Goal: Task Accomplishment & Management: Manage account settings

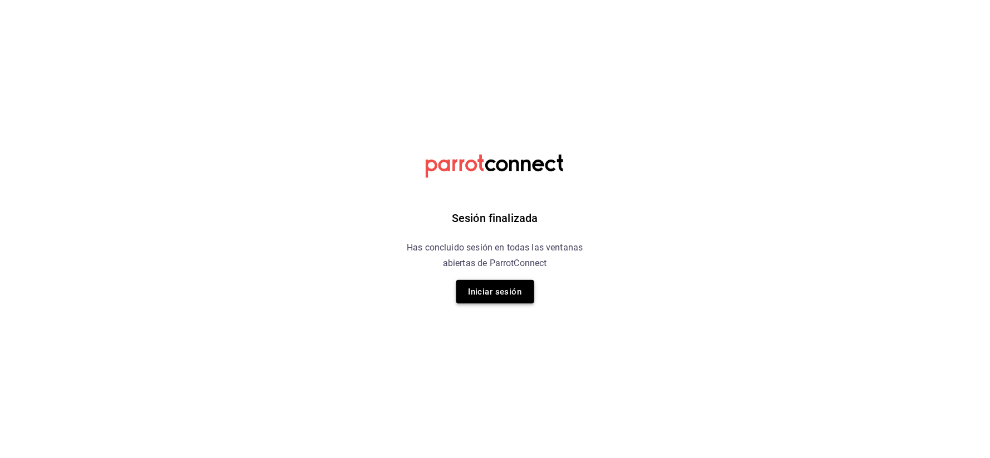
click at [508, 298] on button "Iniciar sesión" at bounding box center [496, 291] width 78 height 23
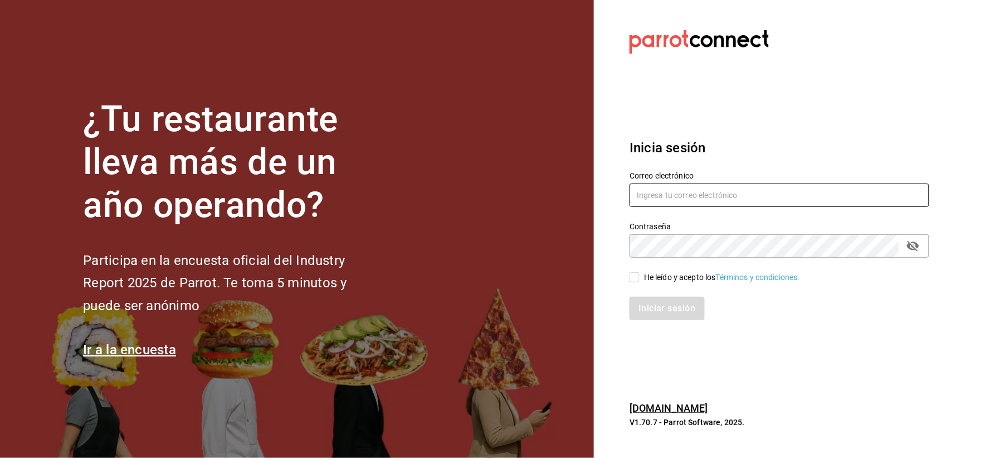
type input "[EMAIL_ADDRESS][DOMAIN_NAME]"
click at [638, 281] on input "He leído y acepto los Términos y condiciones." at bounding box center [635, 277] width 10 height 10
checkbox input "true"
click at [654, 308] on button "Iniciar sesión" at bounding box center [668, 308] width 76 height 23
